Goal: Task Accomplishment & Management: Complete application form

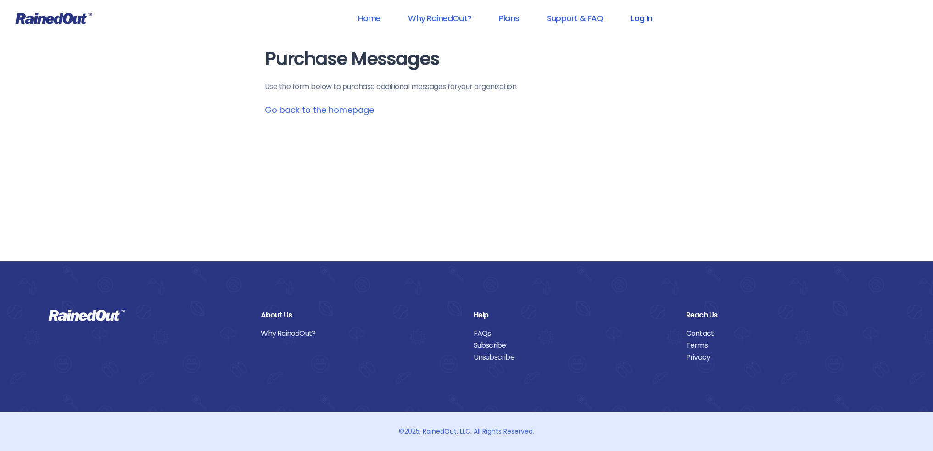
click at [646, 17] on link "Log In" at bounding box center [641, 18] width 45 height 21
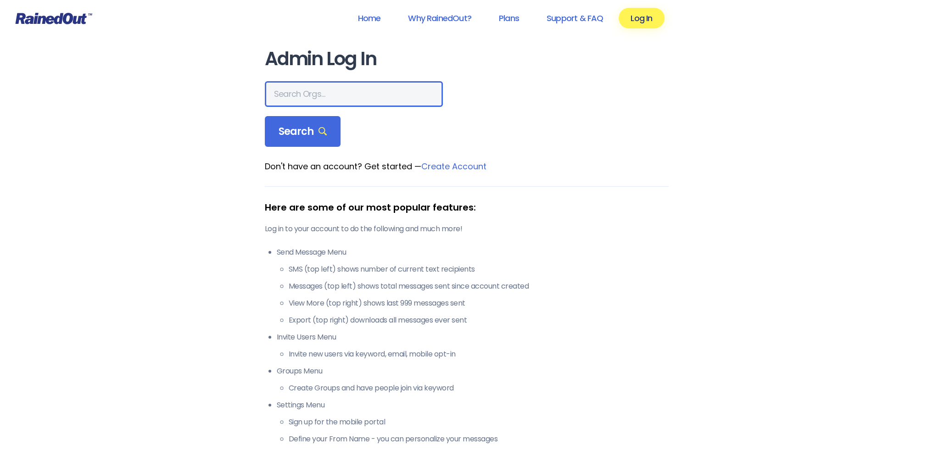
click at [292, 91] on input "text" at bounding box center [354, 94] width 178 height 26
type input "d"
click at [303, 97] on input "text" at bounding box center [354, 94] width 178 height 26
click at [281, 93] on input "text" at bounding box center [354, 94] width 178 height 26
type input "ltp [PERSON_NAME] island"
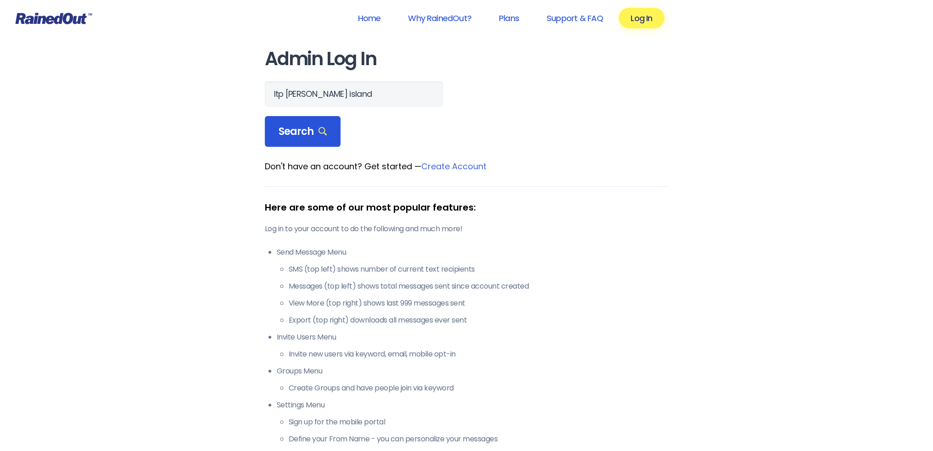
click at [299, 134] on span "Search" at bounding box center [303, 131] width 49 height 13
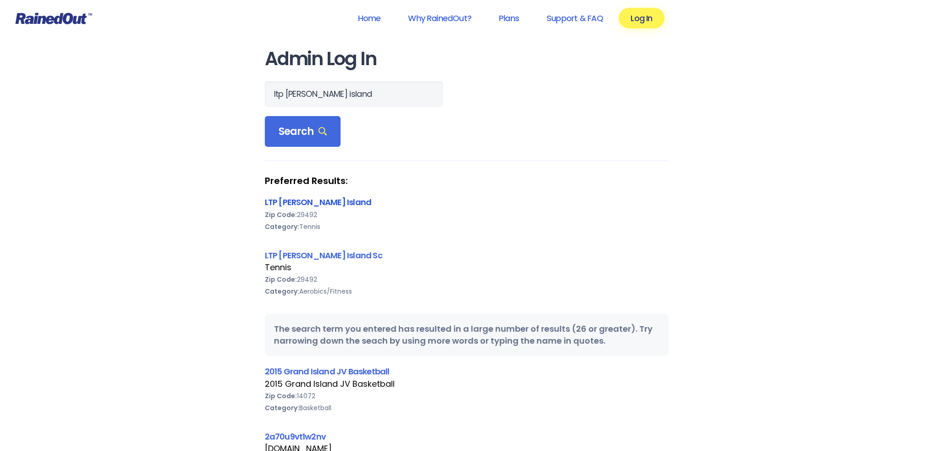
click at [309, 200] on link "LTP [PERSON_NAME] Island" at bounding box center [318, 202] width 107 height 11
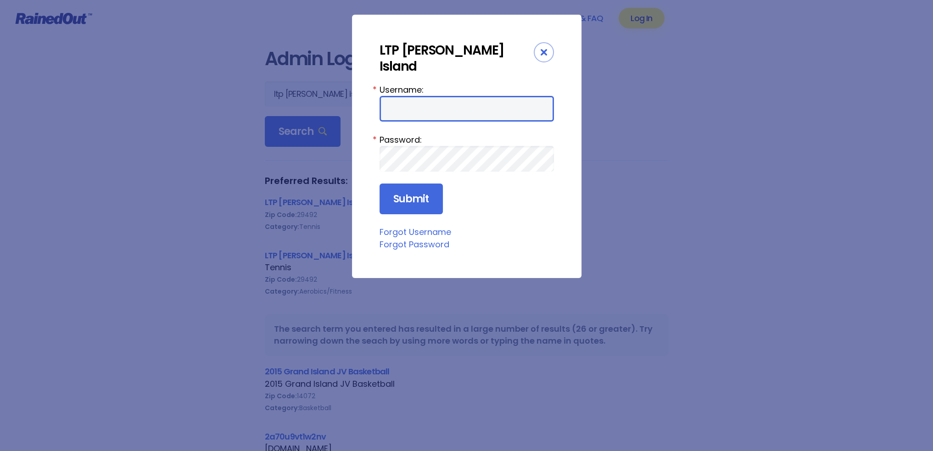
drag, startPoint x: 416, startPoint y: 82, endPoint x: 415, endPoint y: 73, distance: 9.2
click at [416, 96] on input "Username:" at bounding box center [467, 109] width 174 height 26
type input "f"
type input "tennis"
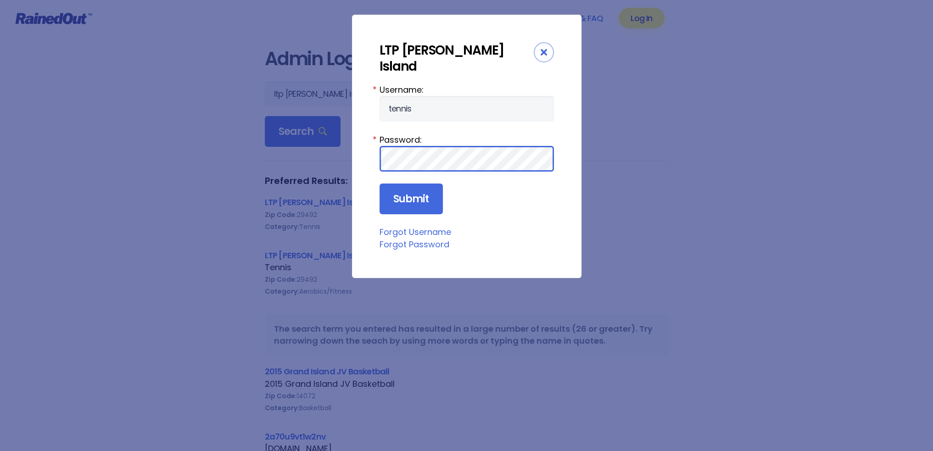
click at [380, 184] on input "Submit" at bounding box center [411, 199] width 63 height 31
